Goal: Feedback & Contribution: Submit feedback/report problem

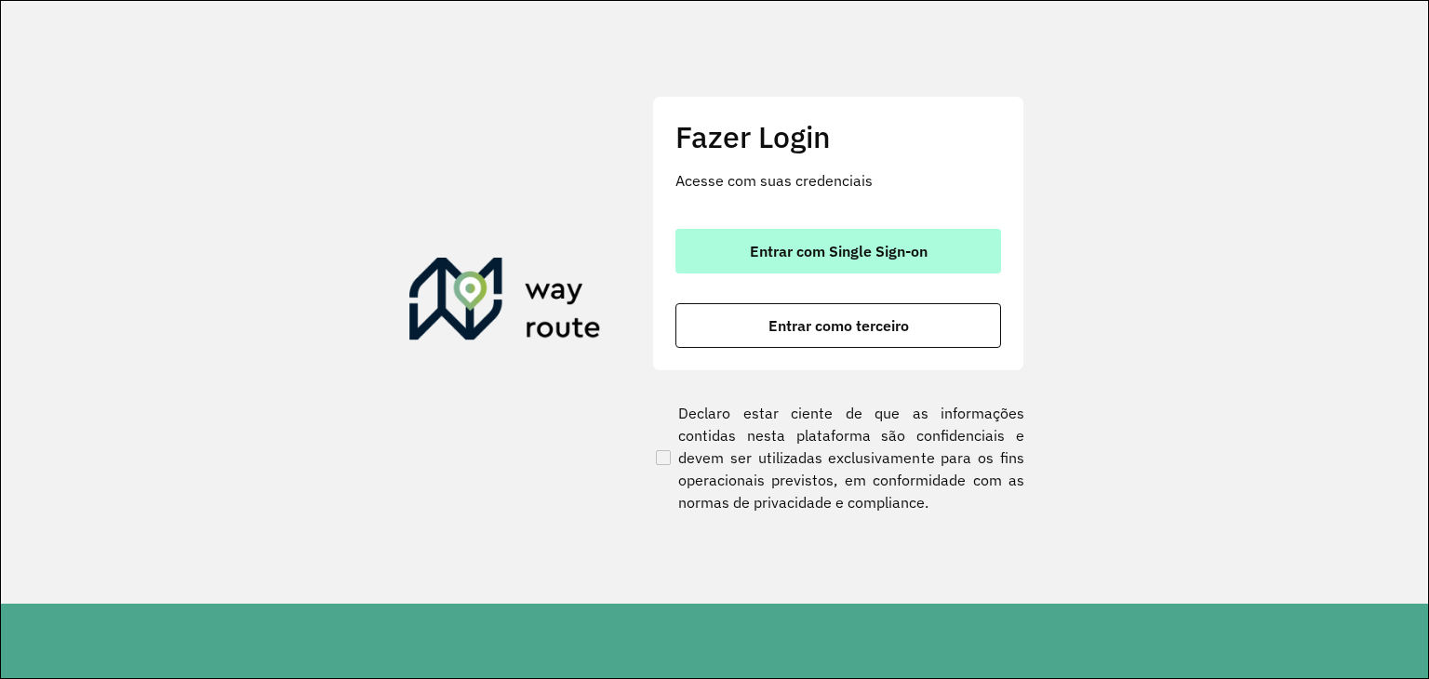
click at [761, 244] on span "Entrar com Single Sign-on" at bounding box center [839, 251] width 178 height 15
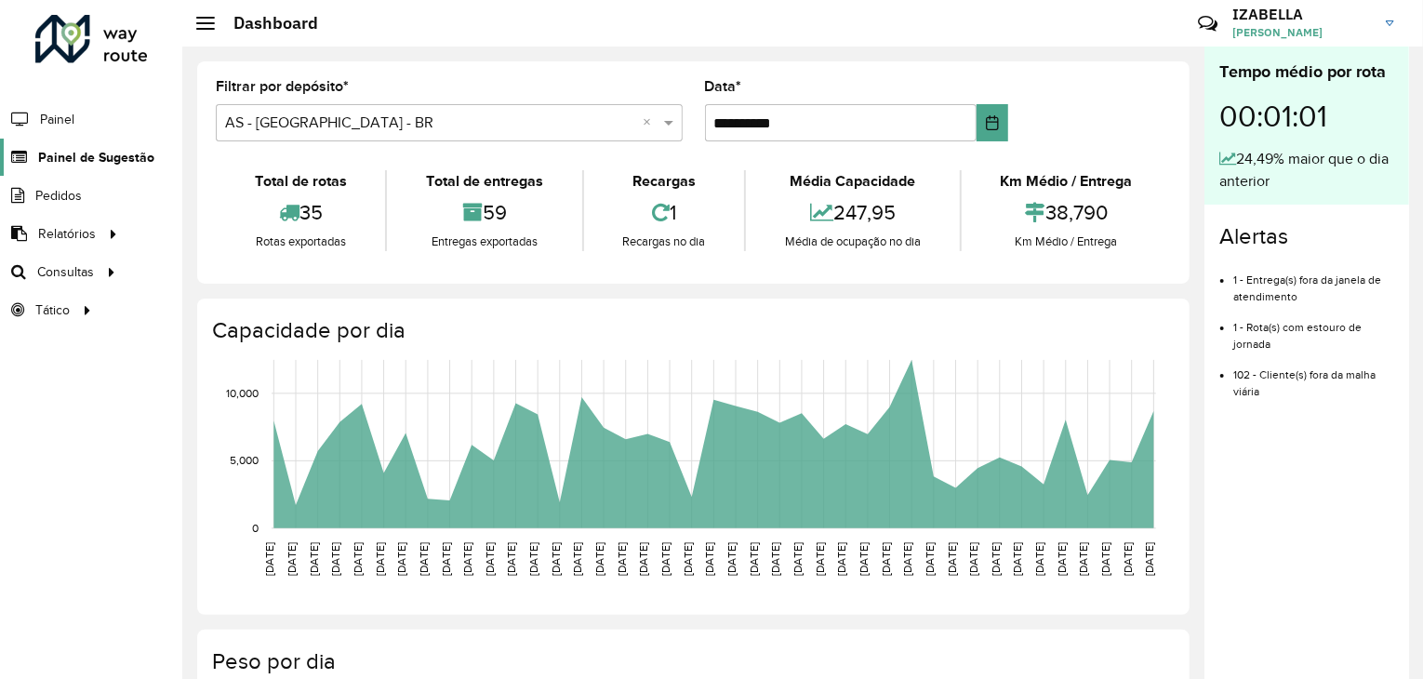
click at [117, 165] on span "Painel de Sugestão" at bounding box center [96, 158] width 116 height 20
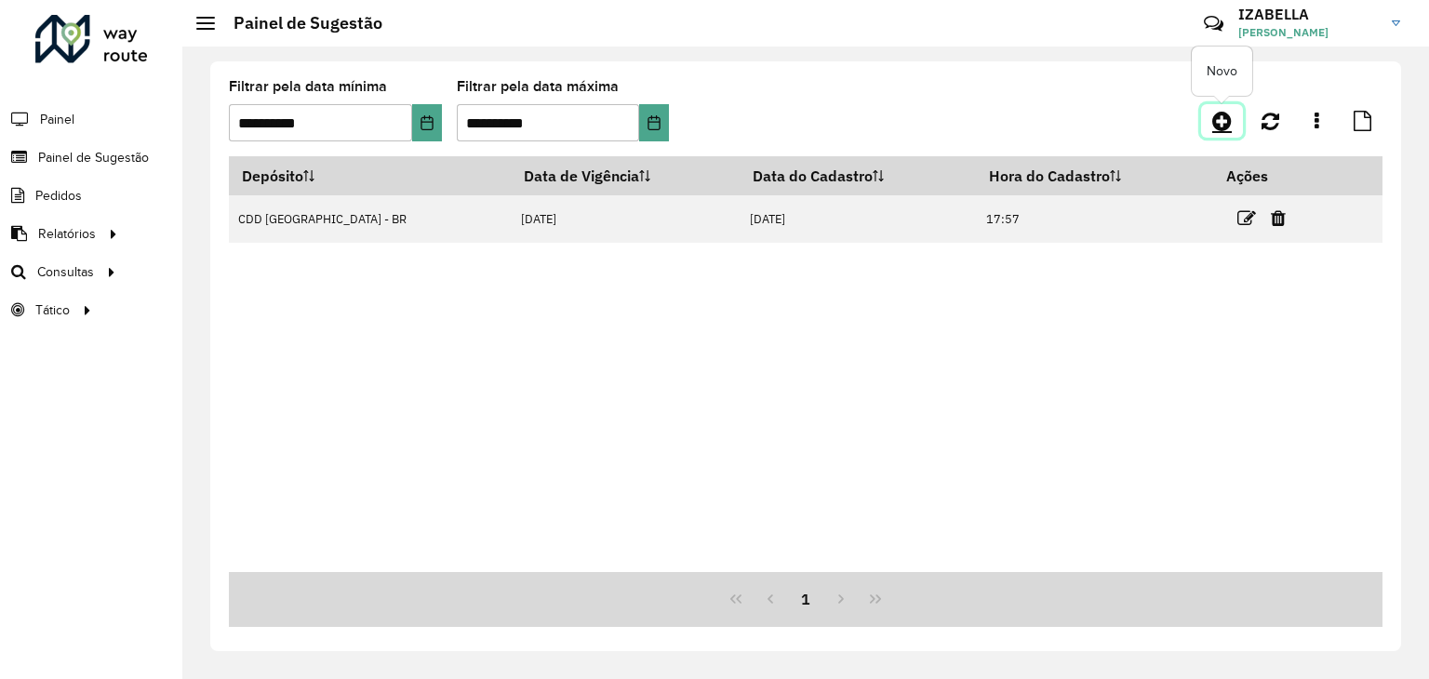
click at [1218, 113] on icon at bounding box center [1222, 121] width 20 height 22
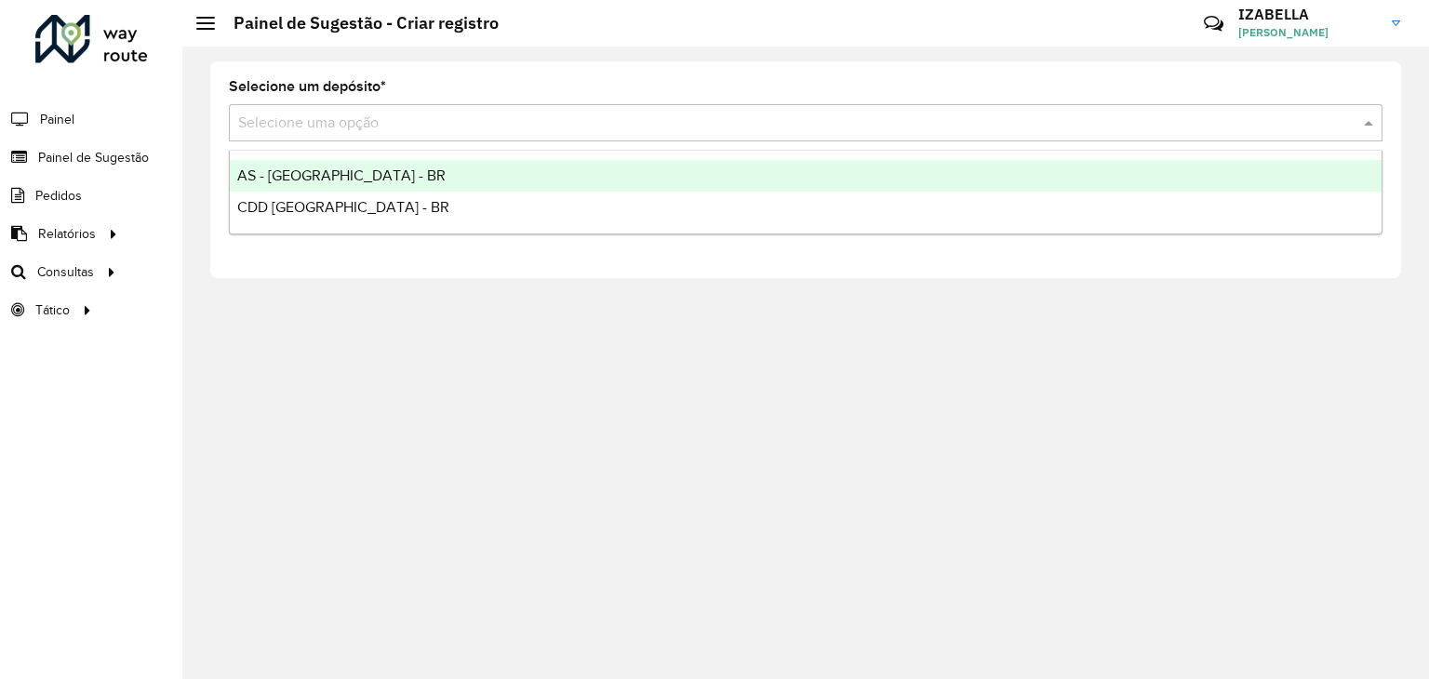
click at [564, 126] on input "text" at bounding box center [787, 124] width 1098 height 22
click at [499, 165] on div "AS - BRASILIA - BR" at bounding box center [805, 176] width 1151 height 32
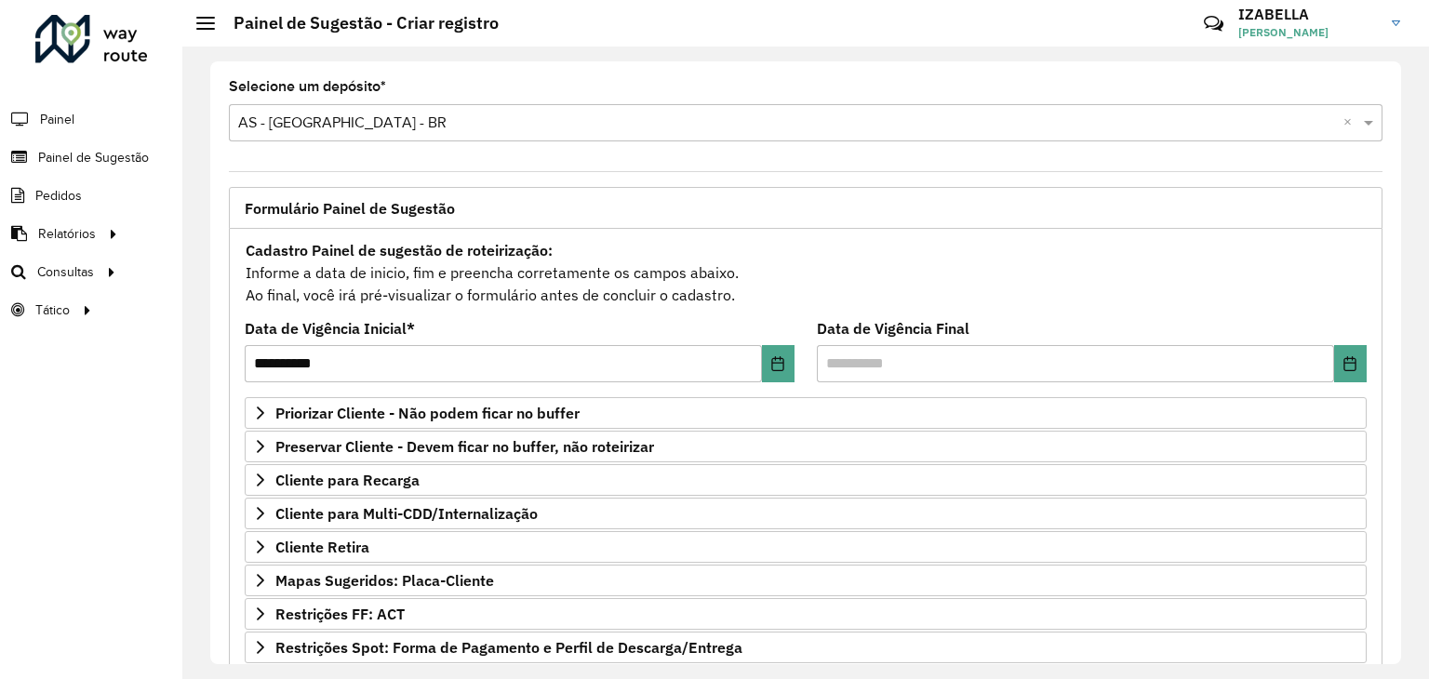
scroll to position [242, 0]
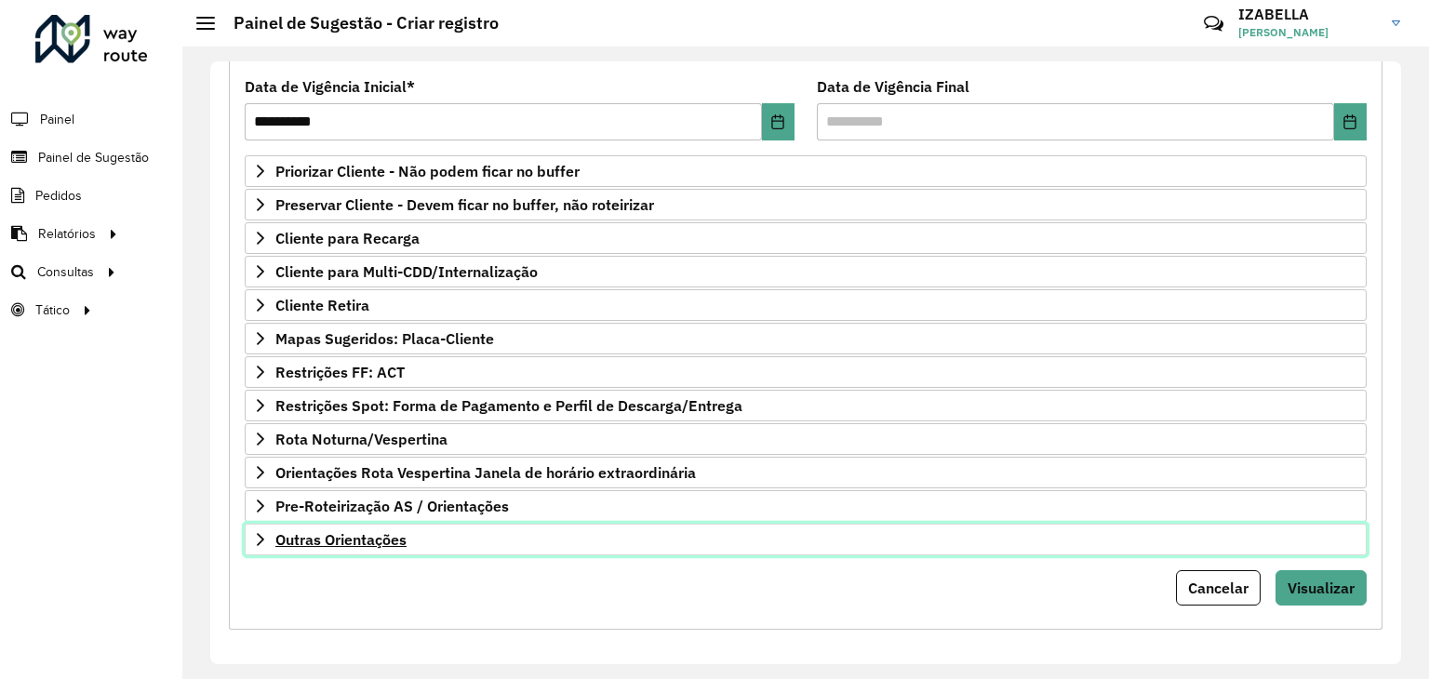
click at [980, 535] on link "Outras Orientações" at bounding box center [806, 540] width 1122 height 32
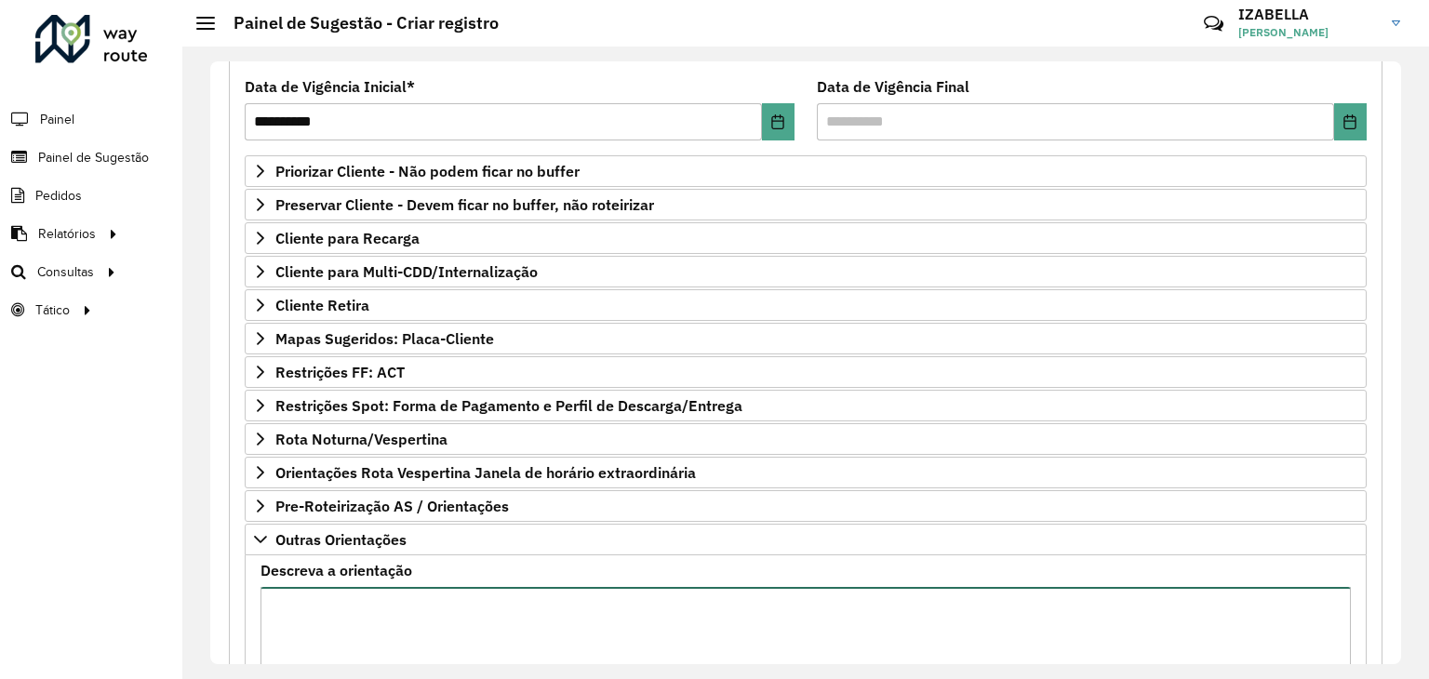
click at [941, 606] on textarea "Descreva a orientação" at bounding box center [805, 665] width 1090 height 157
paste textarea "**********"
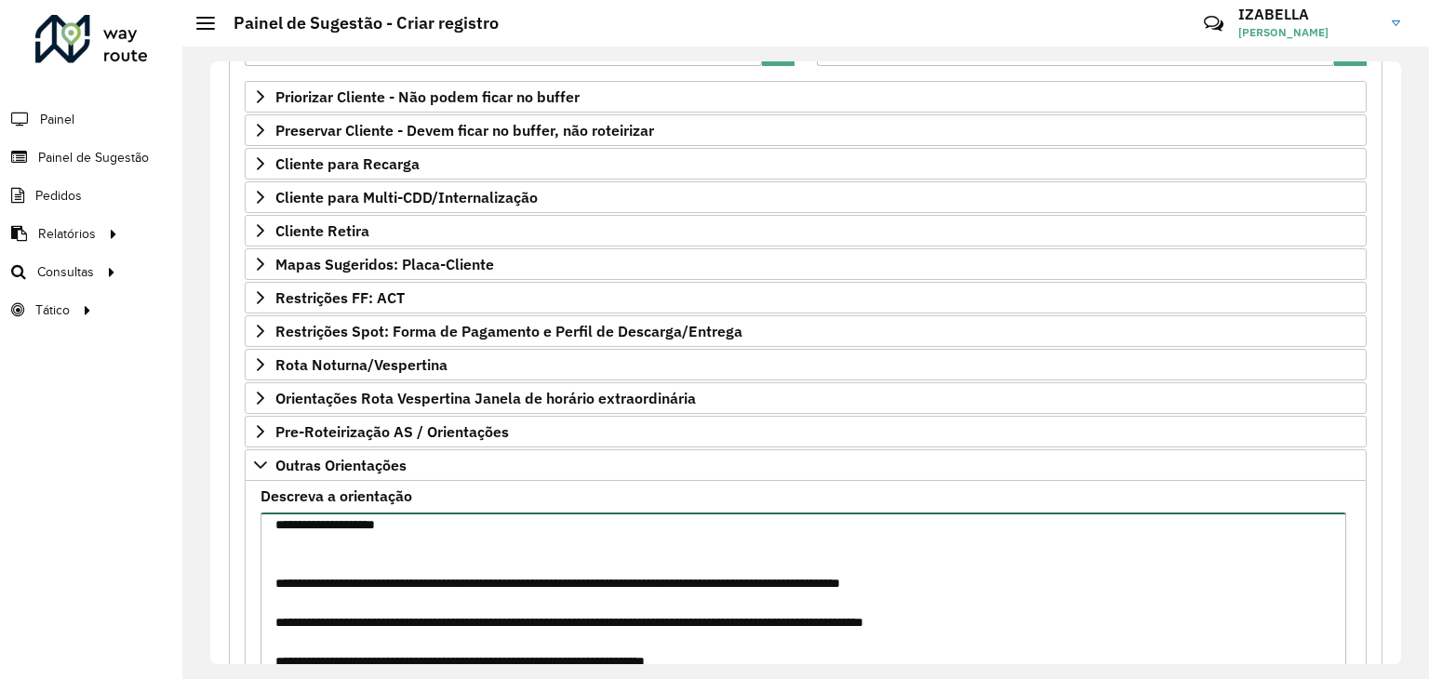
scroll to position [455, 0]
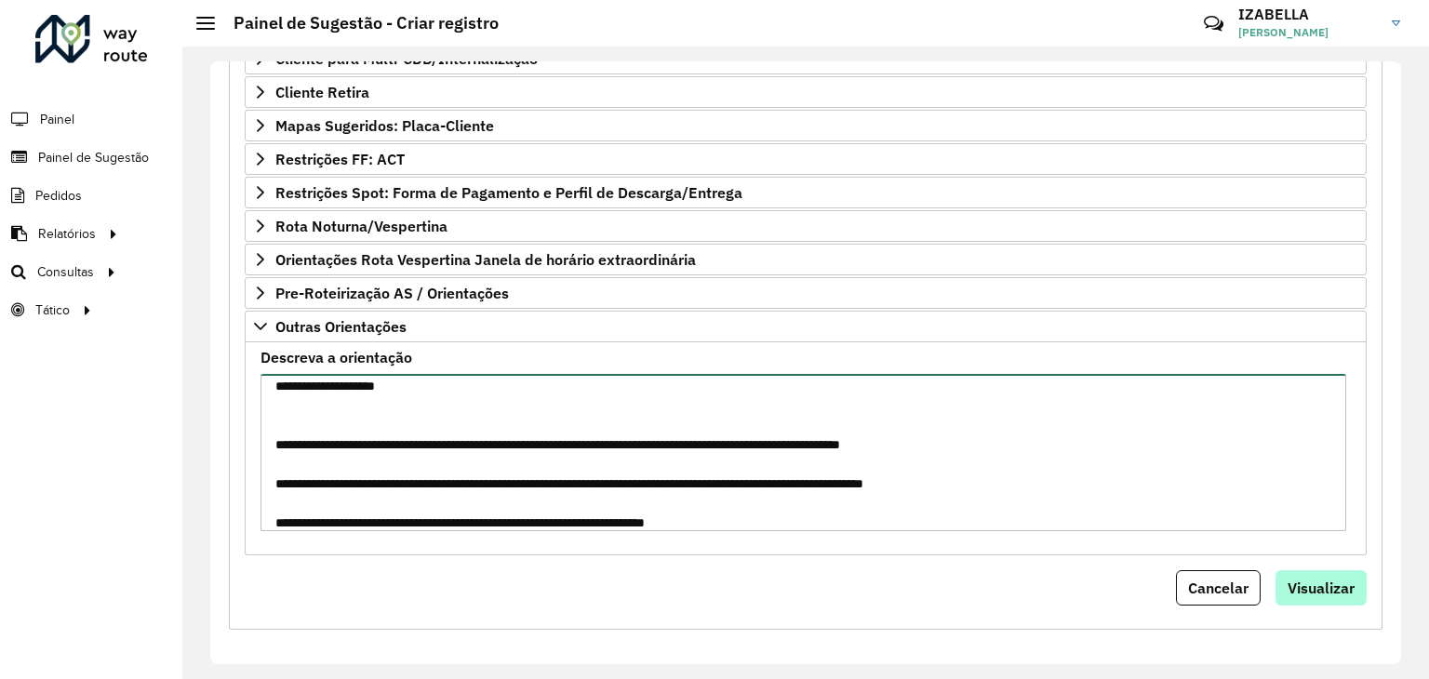
type textarea "**********"
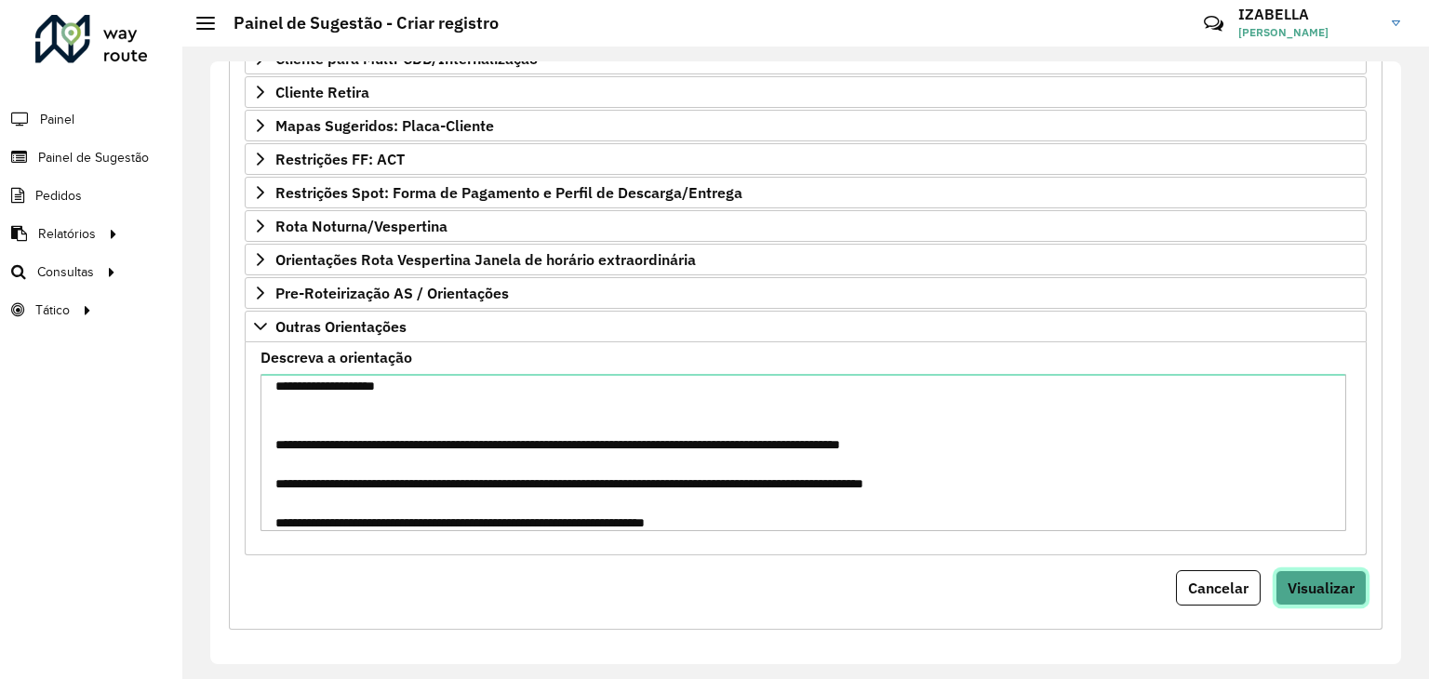
click at [1319, 587] on span "Visualizar" at bounding box center [1320, 588] width 67 height 19
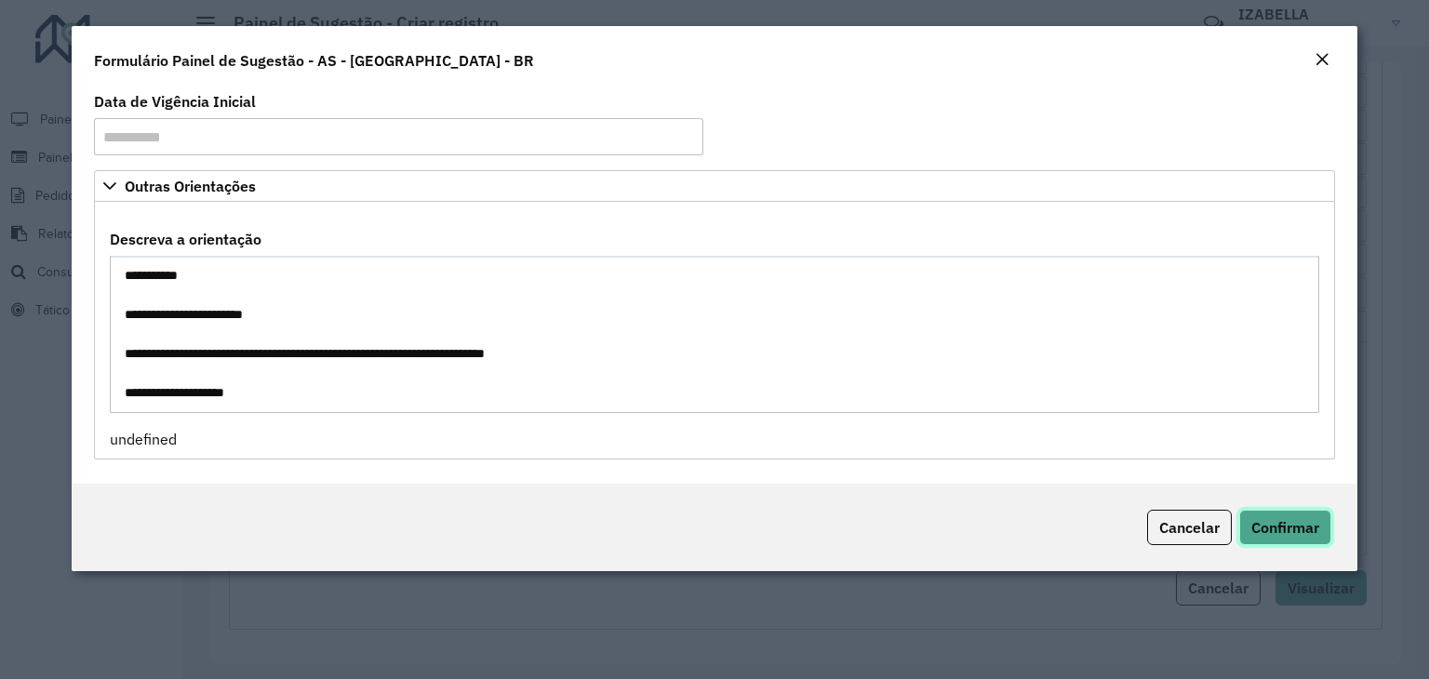
click at [1261, 520] on span "Confirmar" at bounding box center [1285, 527] width 68 height 19
